Goal: Task Accomplishment & Management: Manage account settings

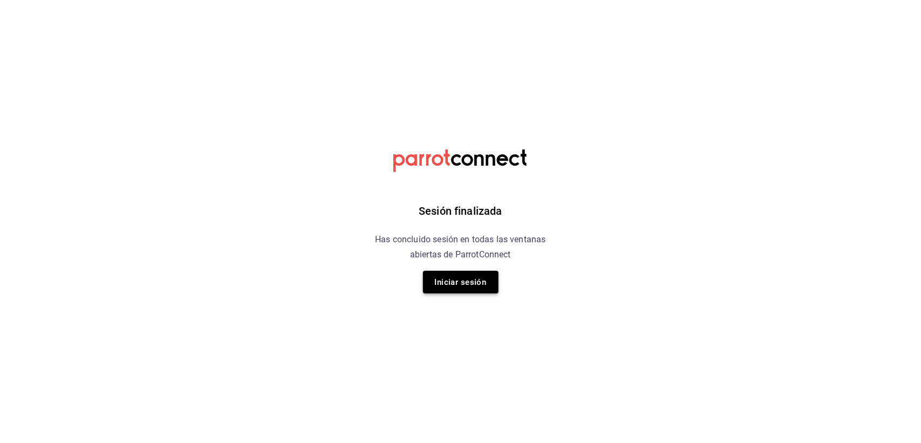
click at [467, 276] on button "Iniciar sesión" at bounding box center [461, 282] width 76 height 23
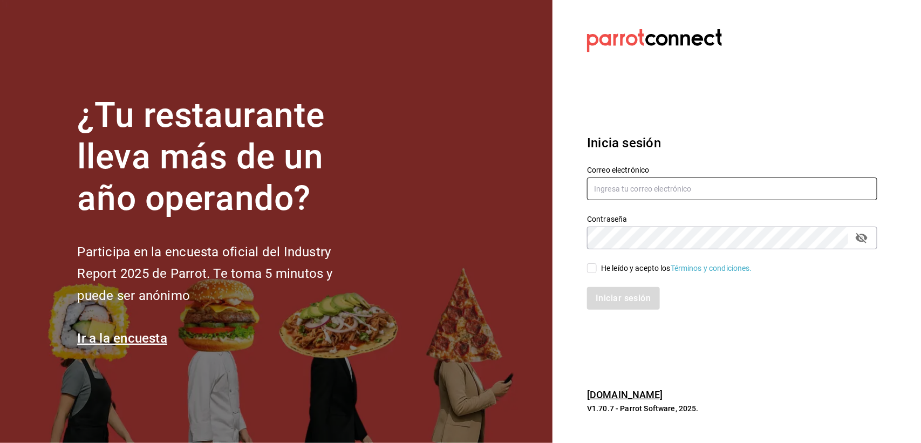
click at [664, 190] on input "text" at bounding box center [732, 189] width 290 height 23
type input "F"
type input "frank.santos974@gmail.com"
click at [863, 243] on icon "passwordField" at bounding box center [861, 237] width 13 height 13
click at [595, 270] on input "He leído y acepto los Términos y condiciones." at bounding box center [592, 268] width 10 height 10
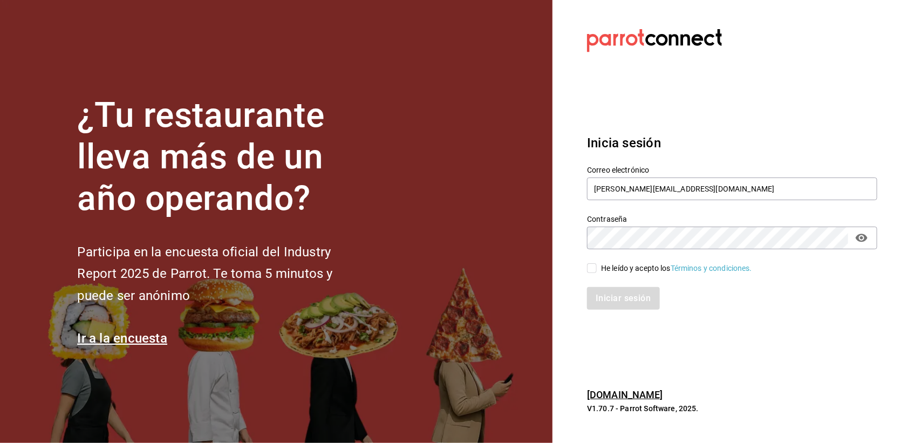
checkbox input "true"
click at [619, 290] on button "Iniciar sesión" at bounding box center [623, 298] width 73 height 23
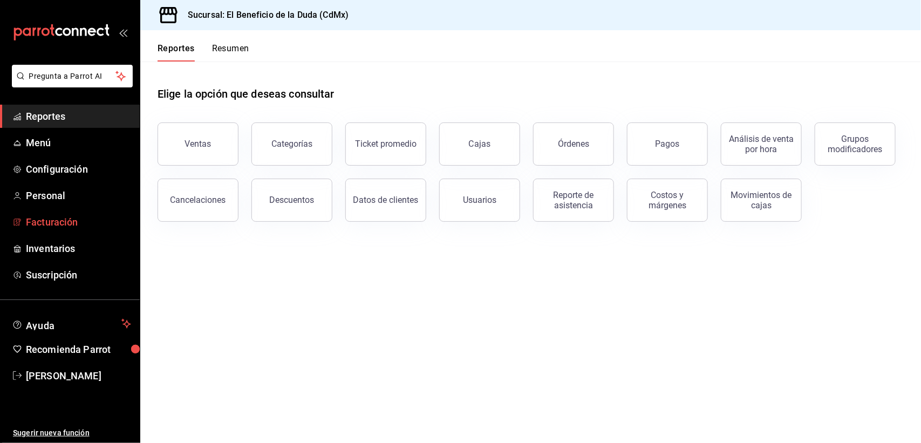
click at [31, 221] on span "Facturación" at bounding box center [78, 222] width 105 height 15
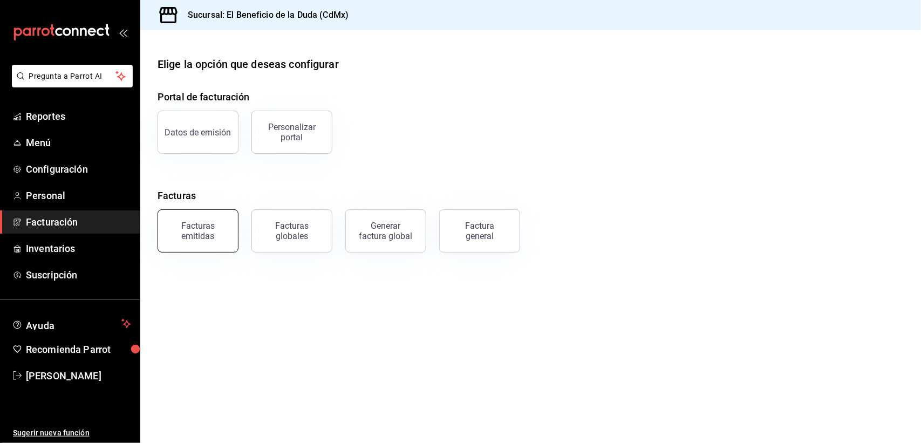
click at [212, 214] on button "Facturas emitidas" at bounding box center [198, 230] width 81 height 43
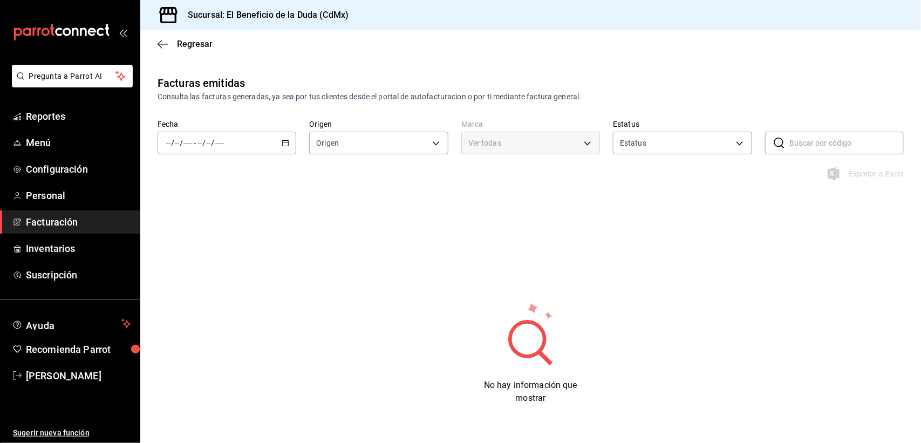
type input "ORDER_INVOICE,GENERAL_INVOICE"
type input "ACTIVE,PENDING_CANCELLATION,CANCELLED,PRE_CANCELLED"
type input "bc4ceb8a-cc6d-4241-a28d-2dd23a7e2342"
click at [282, 139] on icon "button" at bounding box center [286, 143] width 8 height 8
click at [194, 298] on span "Rango de fechas" at bounding box center [209, 296] width 84 height 11
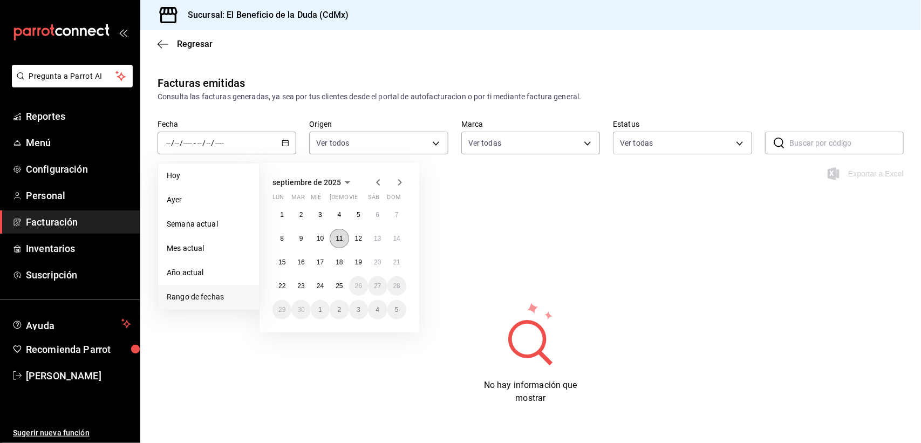
click at [336, 241] on abbr "11" at bounding box center [339, 239] width 7 height 8
click at [373, 265] on button "20" at bounding box center [377, 262] width 19 height 19
